Goal: Obtain resource: Obtain resource

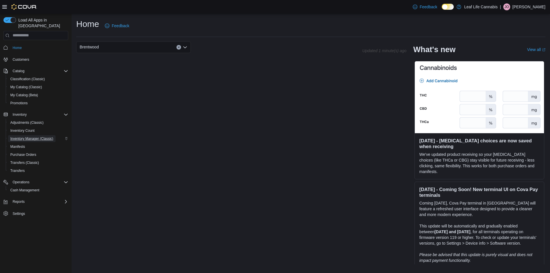
click at [42, 136] on span "Inventory Manager (Classic)" at bounding box center [31, 138] width 43 height 5
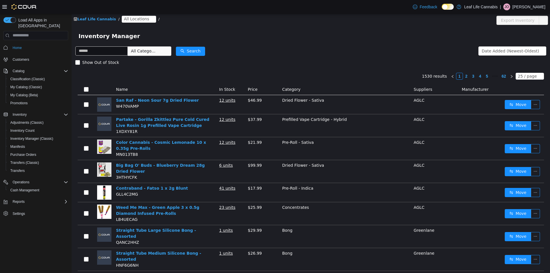
click at [150, 19] on icon "icon: close-circle" at bounding box center [151, 18] width 3 height 3
click at [140, 20] on span "All Locations" at bounding box center [136, 18] width 25 height 6
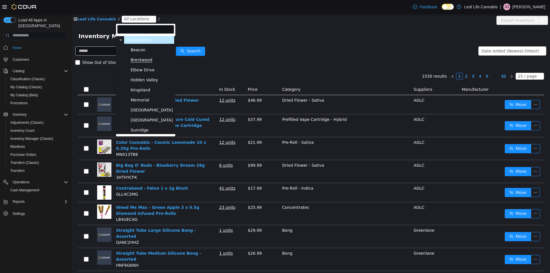
click at [146, 60] on span "Brentwood" at bounding box center [142, 59] width 22 height 5
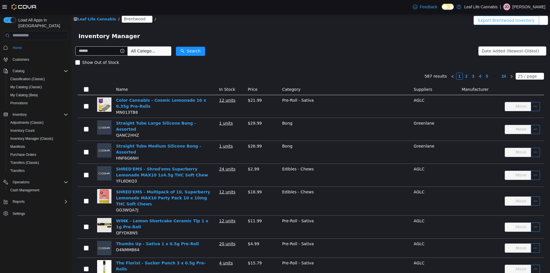
click at [496, 21] on button "Export Brentwood Inventory" at bounding box center [507, 19] width 66 height 9
